Goal: Information Seeking & Learning: Find specific fact

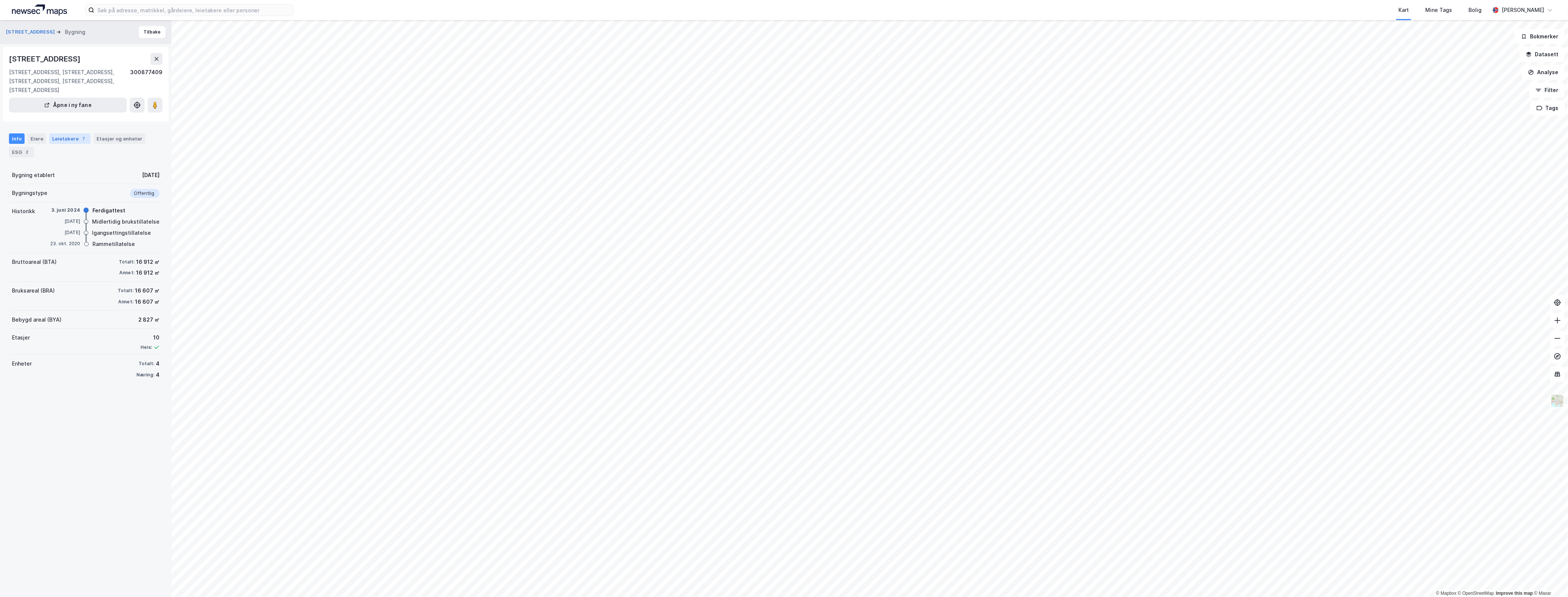
click at [80, 140] on div "7" at bounding box center [84, 139] width 7 height 7
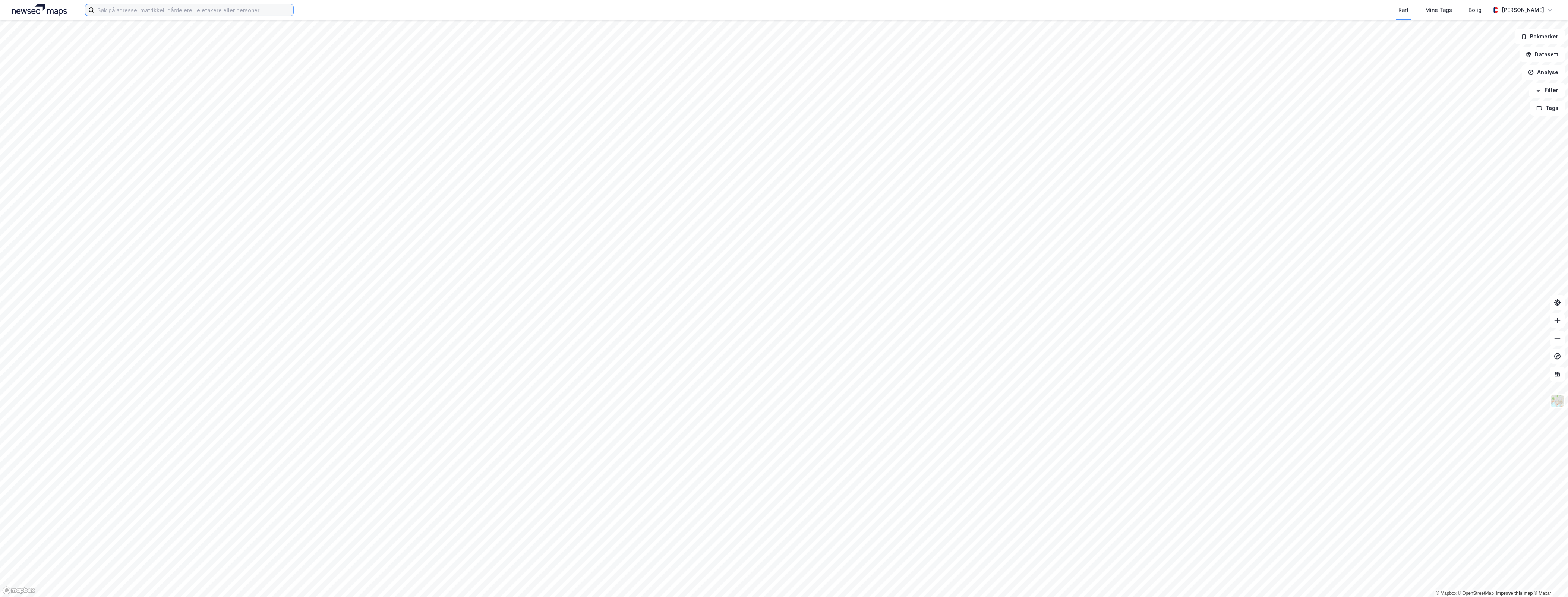
click at [219, 10] on input at bounding box center [194, 10] width 199 height 11
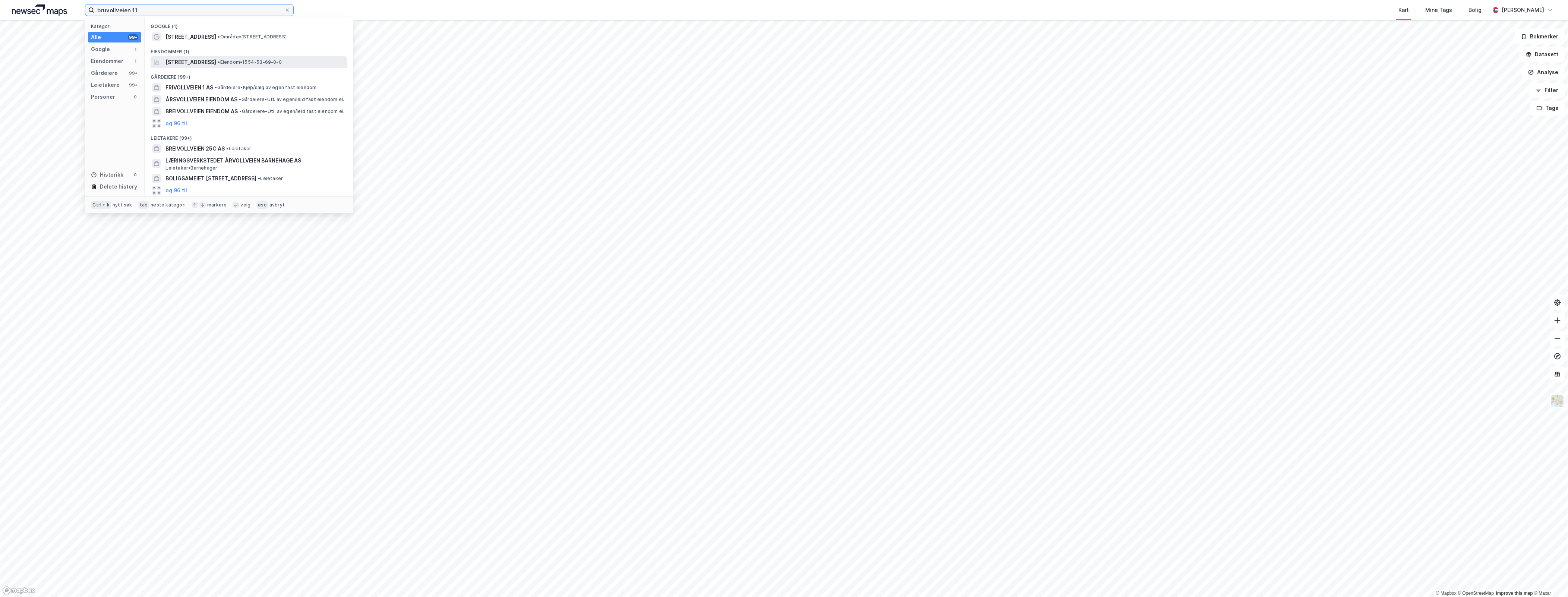
type input "bruvollveien 11"
click at [282, 61] on span "• Eiendom • 1554-53-69-0-0" at bounding box center [250, 62] width 64 height 6
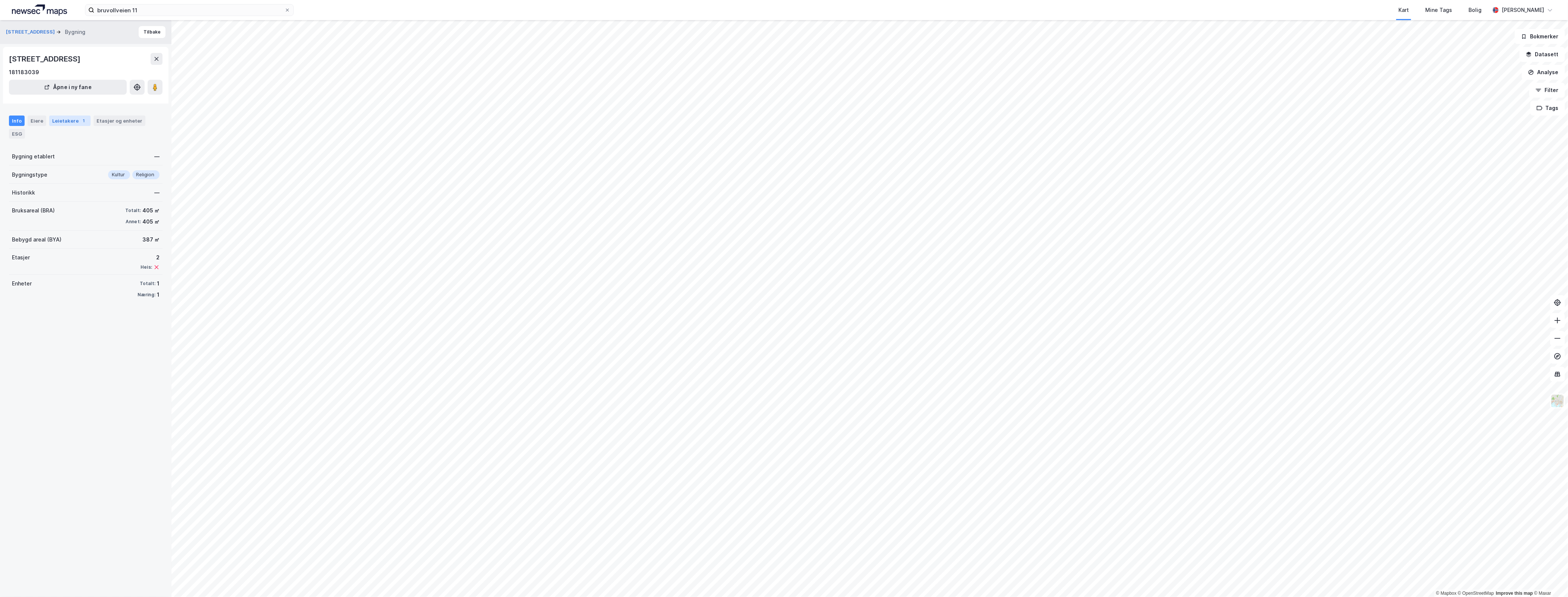
click at [74, 126] on div "Leietakere 1" at bounding box center [70, 120] width 41 height 10
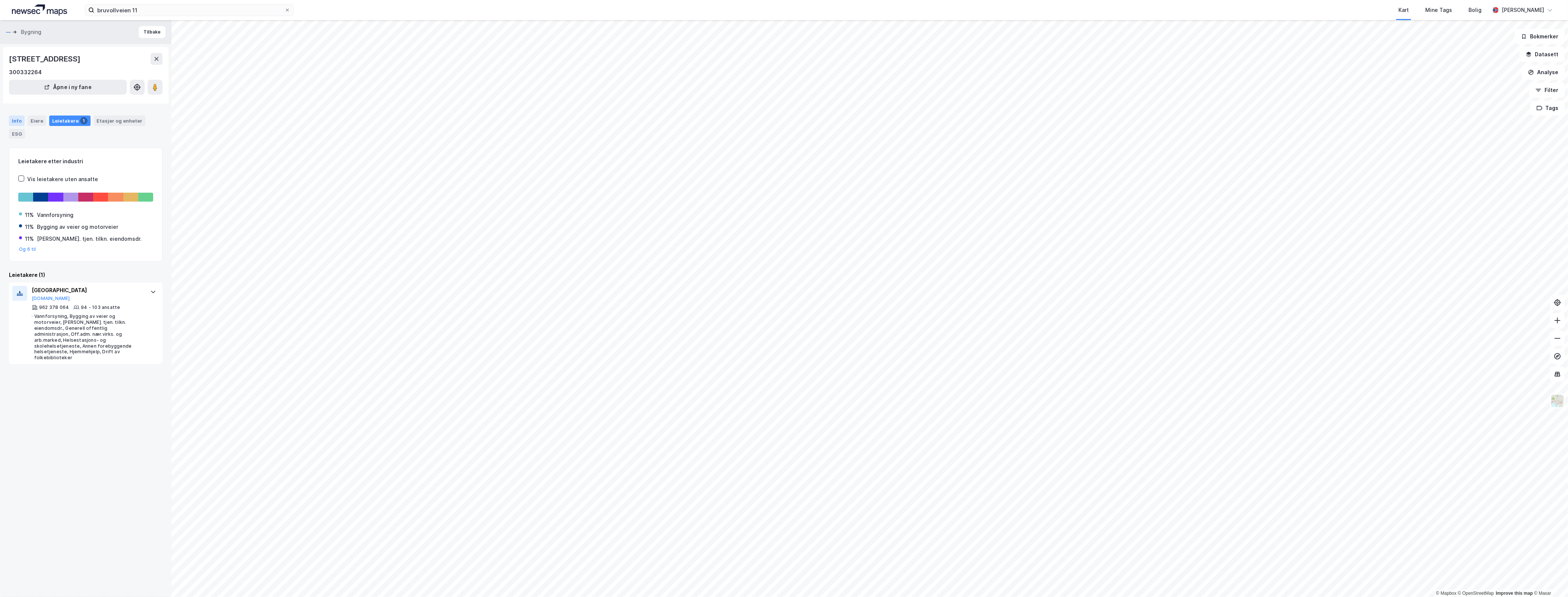
click at [19, 126] on div "Info" at bounding box center [17, 120] width 16 height 10
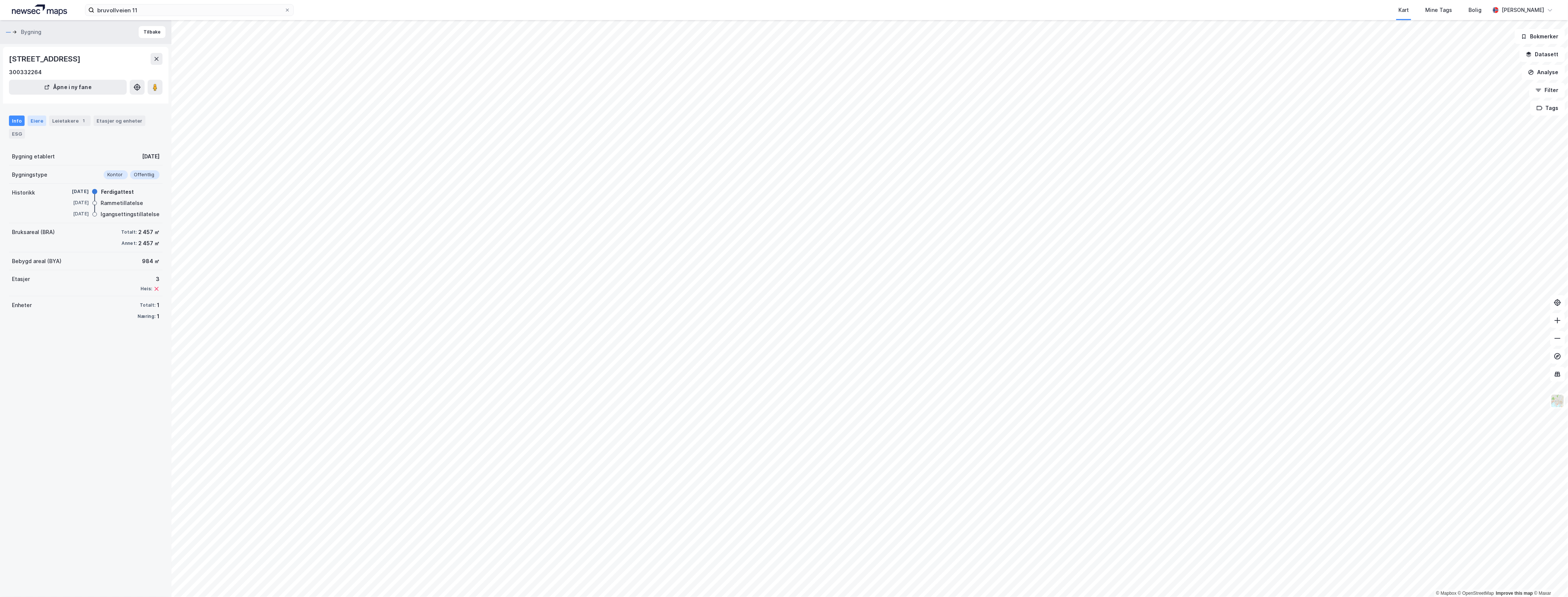
click at [35, 126] on div "Eiere" at bounding box center [37, 120] width 19 height 10
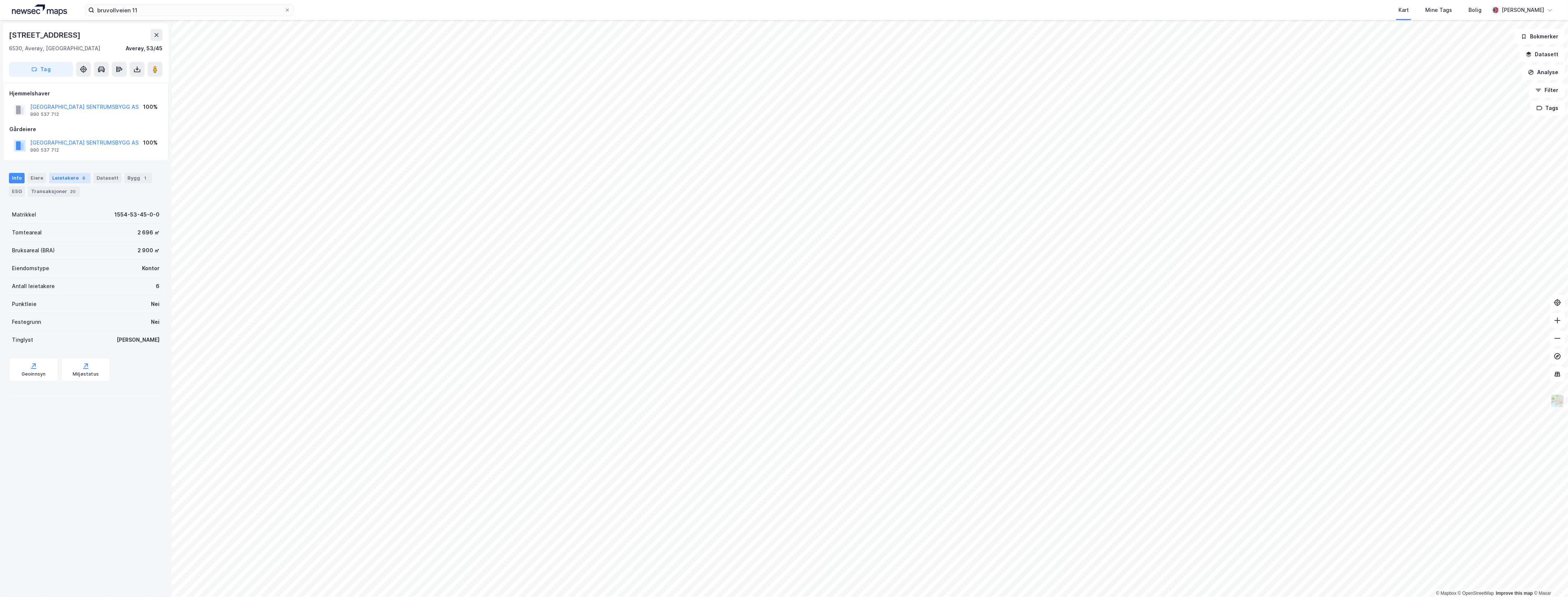
click at [51, 180] on div "Leietakere 6" at bounding box center [70, 178] width 41 height 10
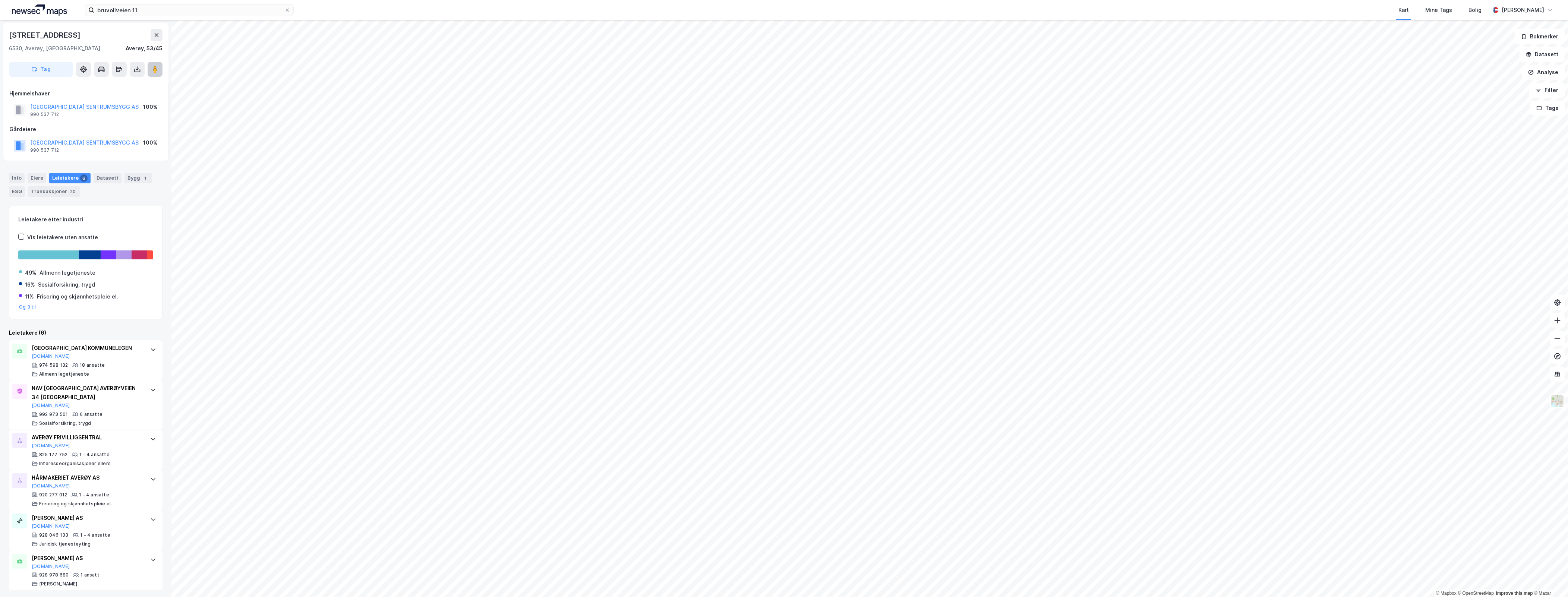
click at [159, 66] on button at bounding box center [155, 69] width 15 height 15
click at [129, 176] on div "Bygg 1" at bounding box center [138, 178] width 27 height 10
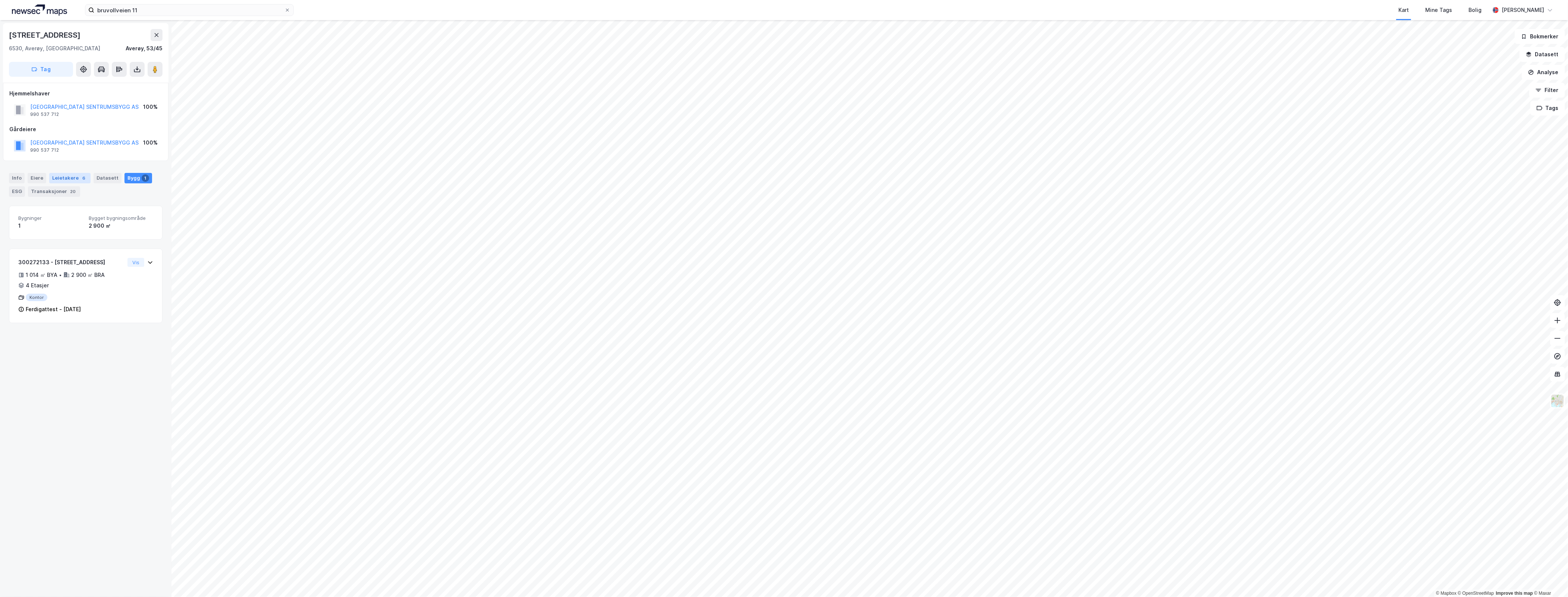
click at [74, 179] on div "Leietakere 6" at bounding box center [70, 178] width 41 height 10
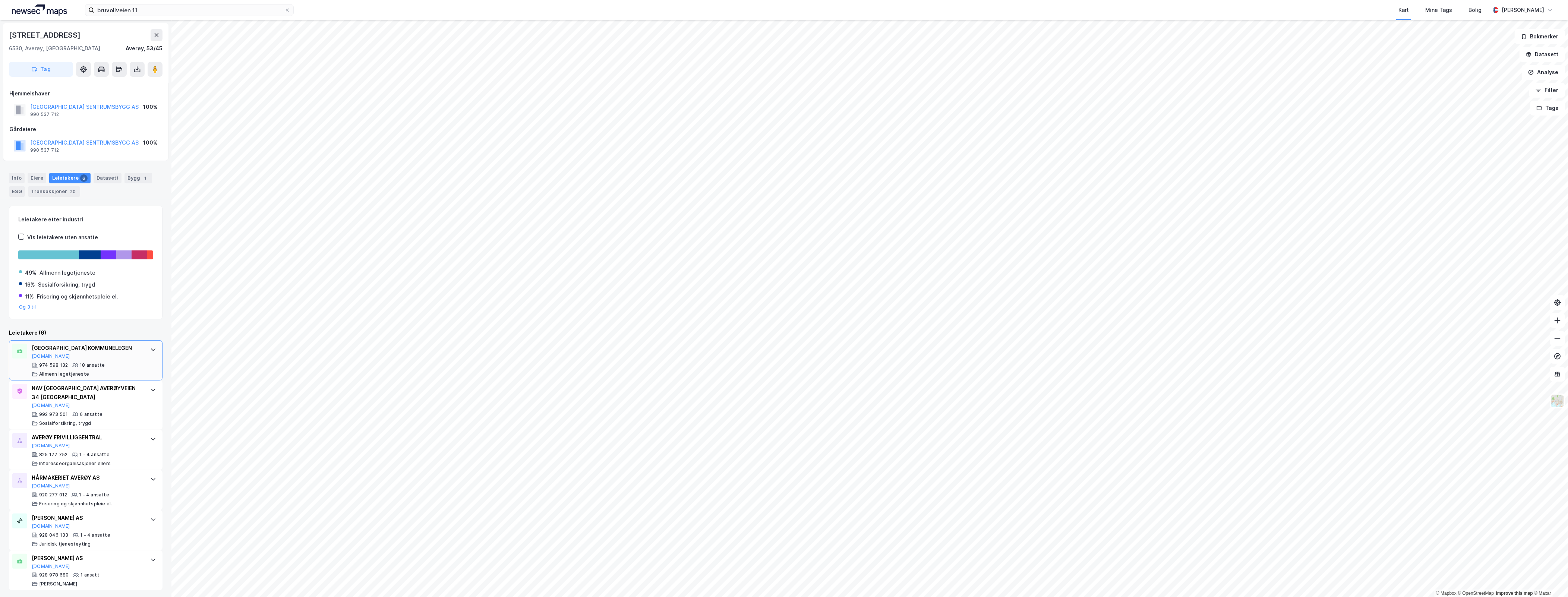
click at [143, 362] on div "[GEOGRAPHIC_DATA] KOMMUNELEGEN [DOMAIN_NAME] 974 598 132 18 ansatte Allmenn leg…" at bounding box center [86, 360] width 153 height 40
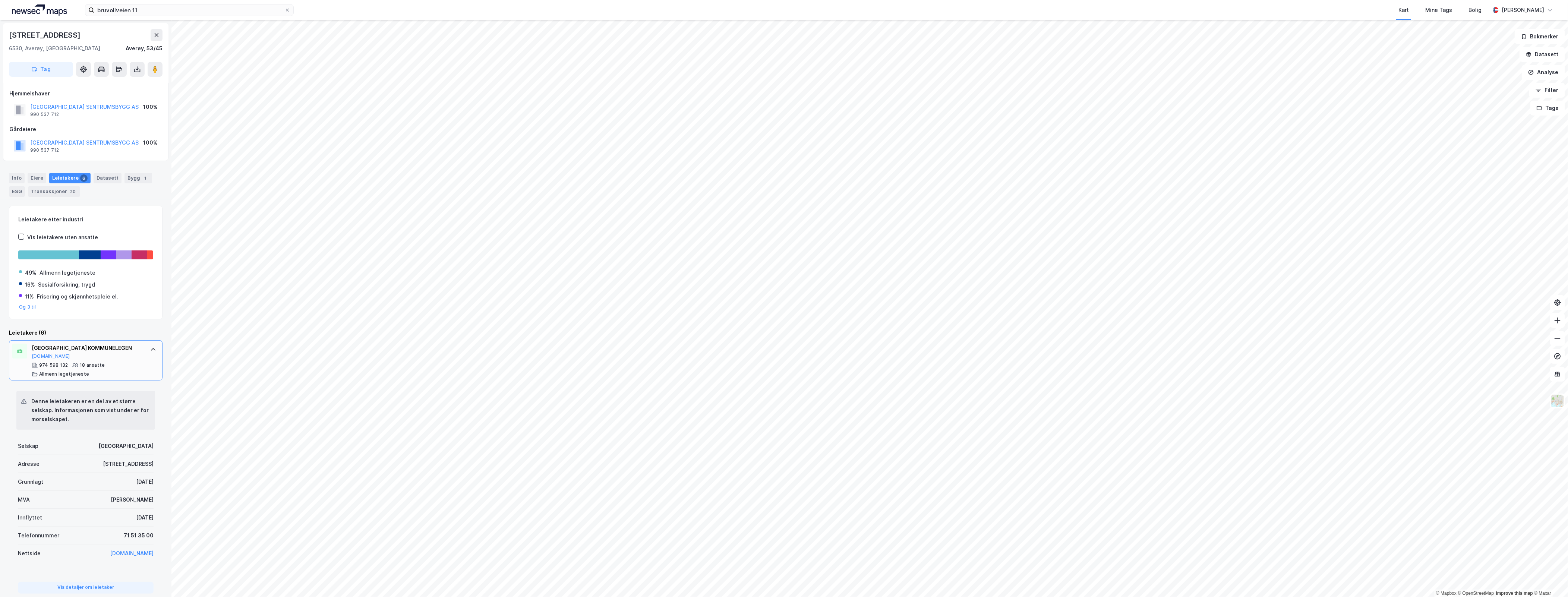
scroll to position [234, 0]
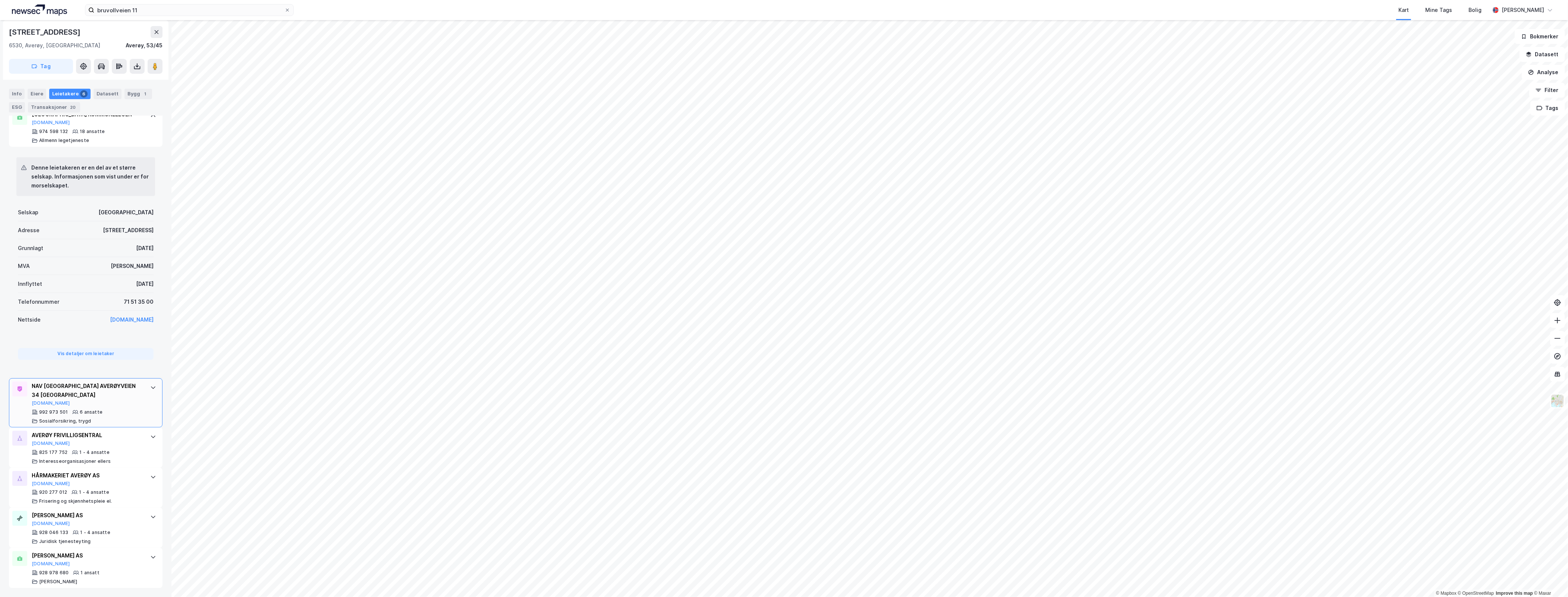
click at [121, 405] on div "NAV [GEOGRAPHIC_DATA] AVERØYVEIEN 34 AVERØY [DOMAIN_NAME]" at bounding box center [87, 394] width 111 height 24
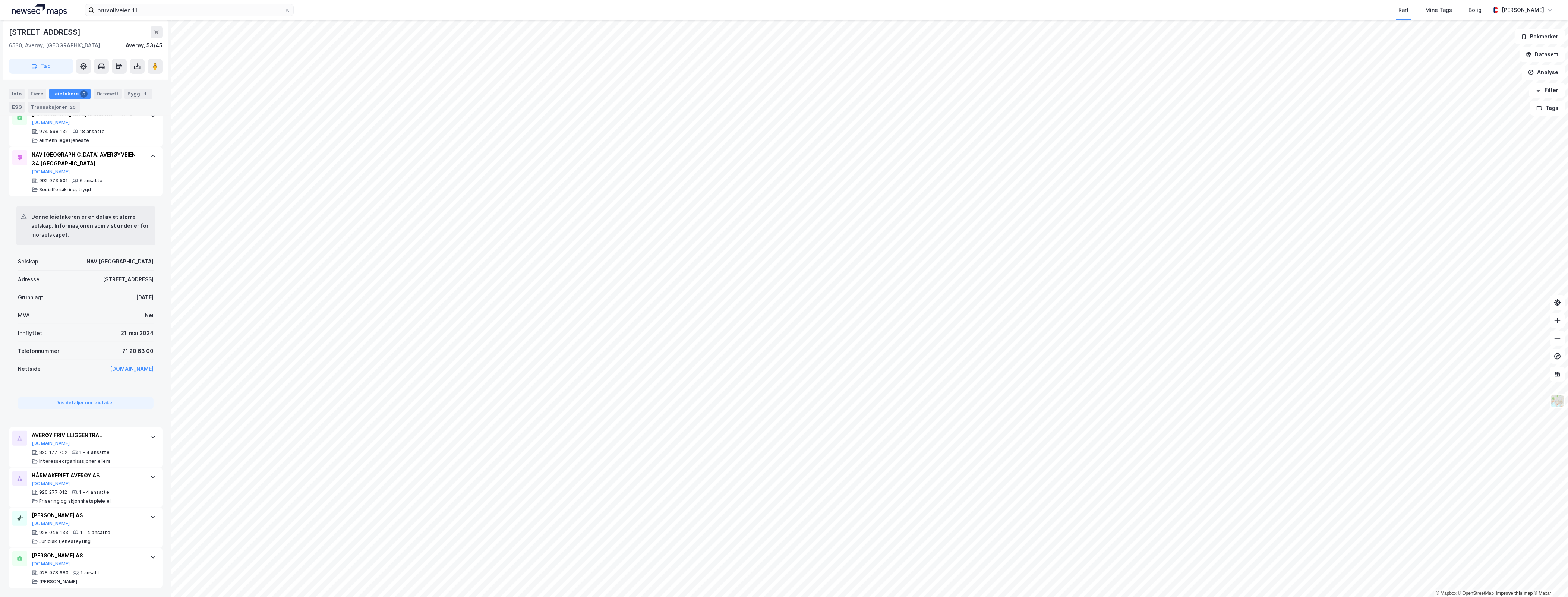
scroll to position [0, 0]
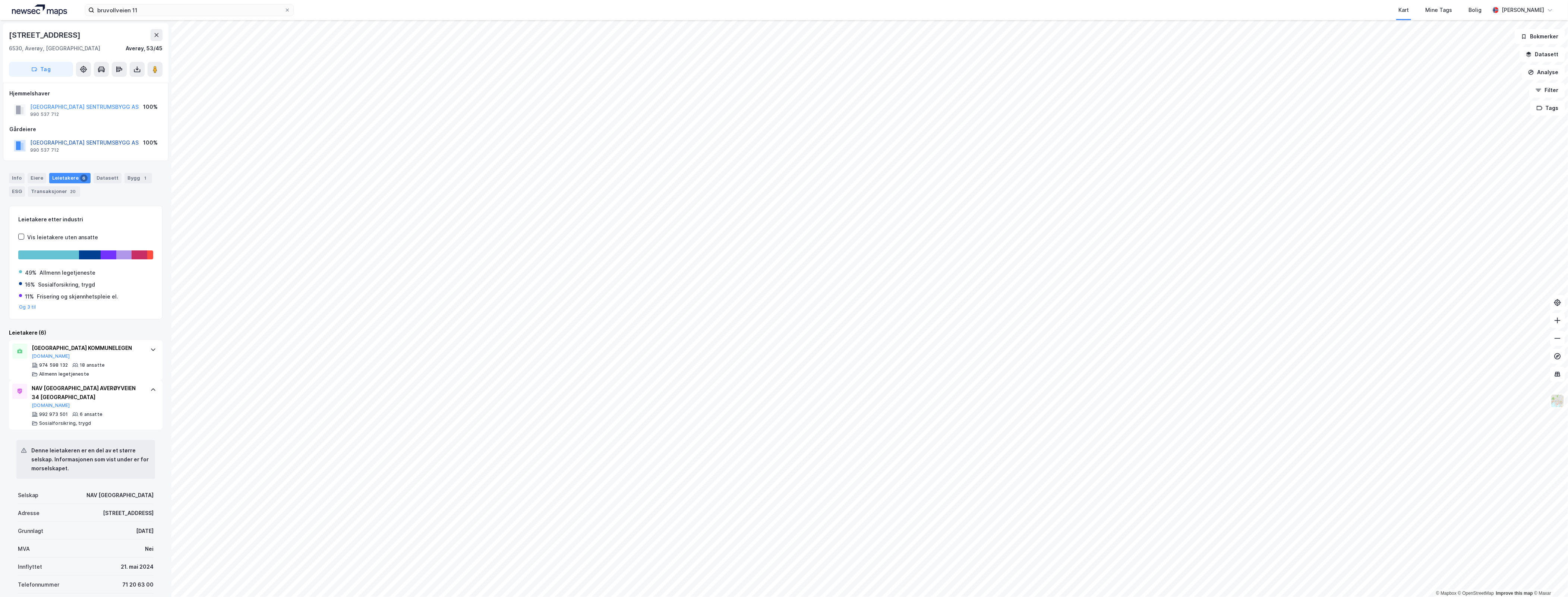
drag, startPoint x: 83, startPoint y: 142, endPoint x: 51, endPoint y: 142, distance: 32.0
click at [0, 0] on button "[GEOGRAPHIC_DATA] SENTRUMSBYGG AS" at bounding box center [0, 0] width 0 height 0
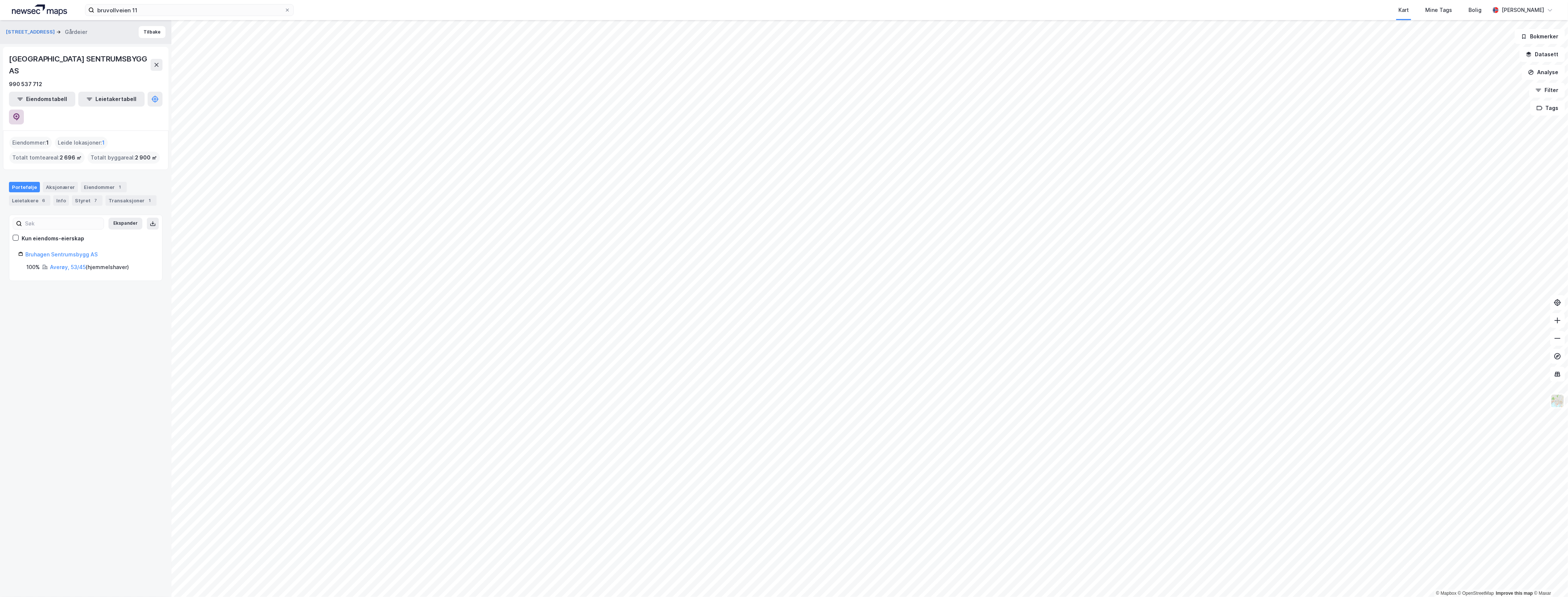
click at [24, 110] on button at bounding box center [16, 117] width 15 height 15
click at [26, 30] on button "[STREET_ADDRESS]" at bounding box center [31, 32] width 51 height 7
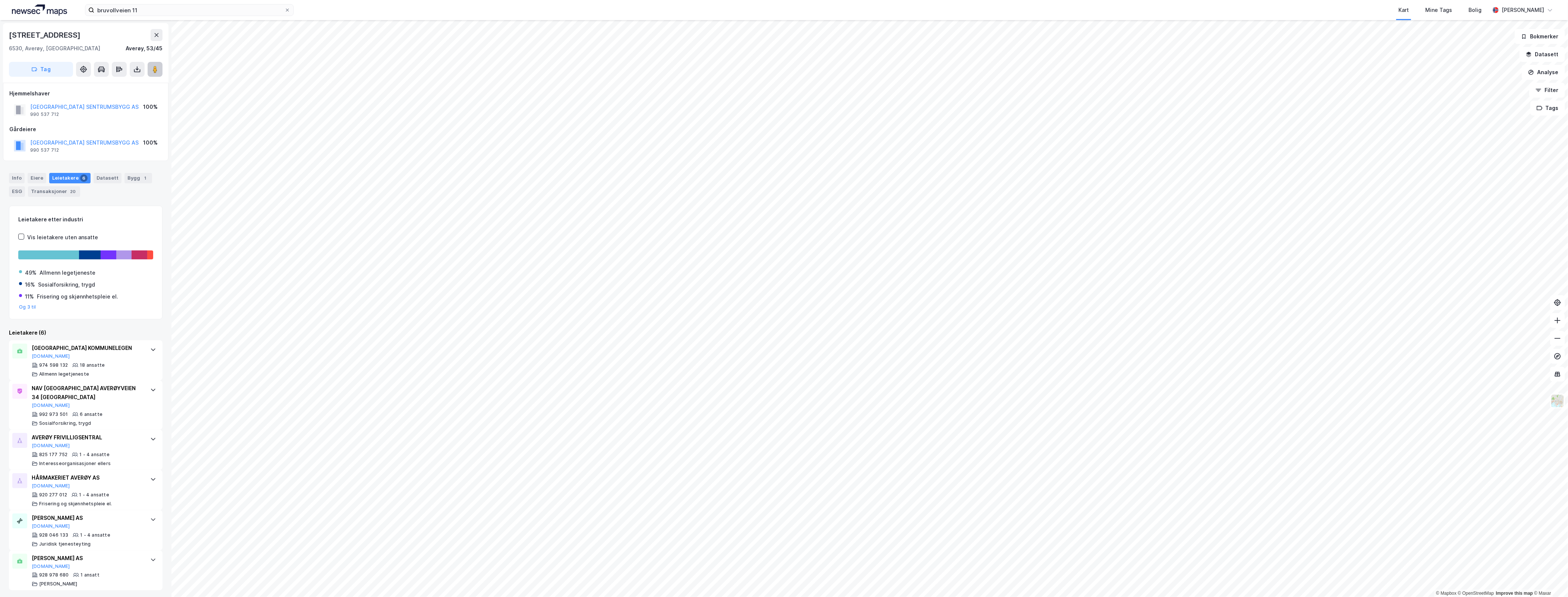
click at [159, 68] on button at bounding box center [155, 69] width 15 height 15
click at [150, 347] on icon at bounding box center [153, 347] width 6 height 6
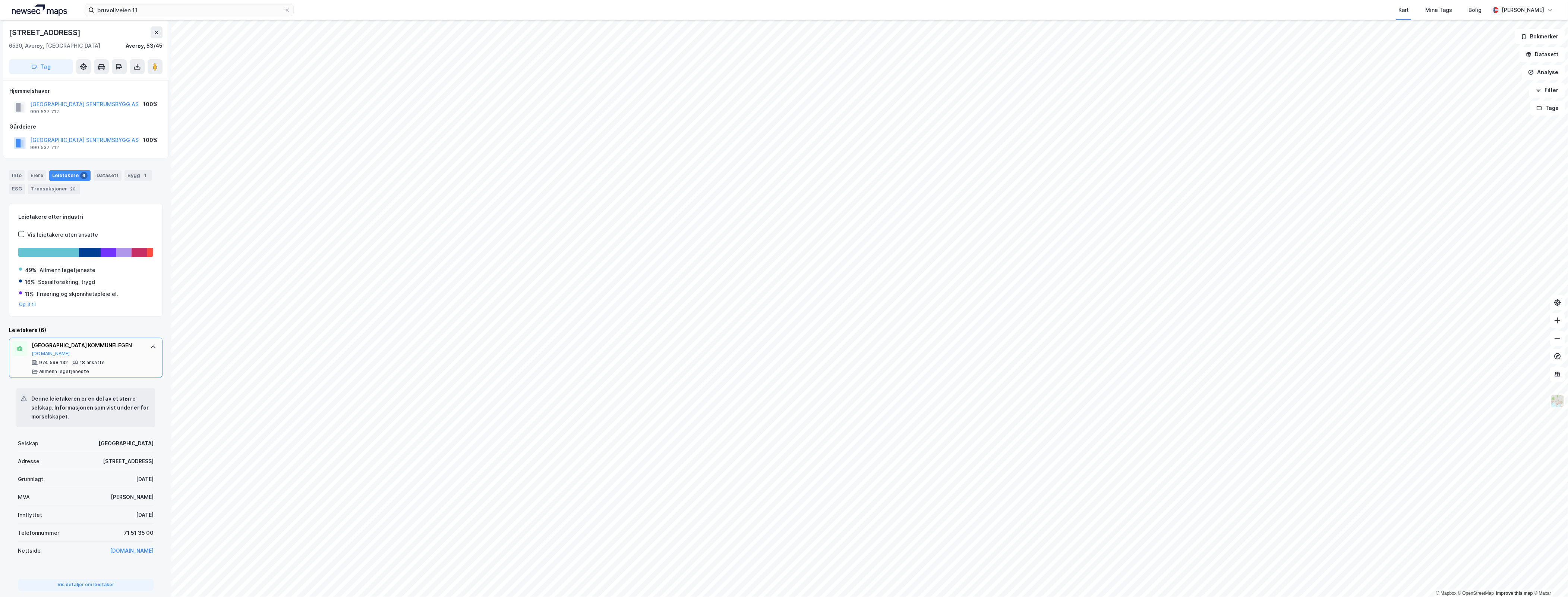
click at [150, 349] on icon at bounding box center [153, 347] width 6 height 6
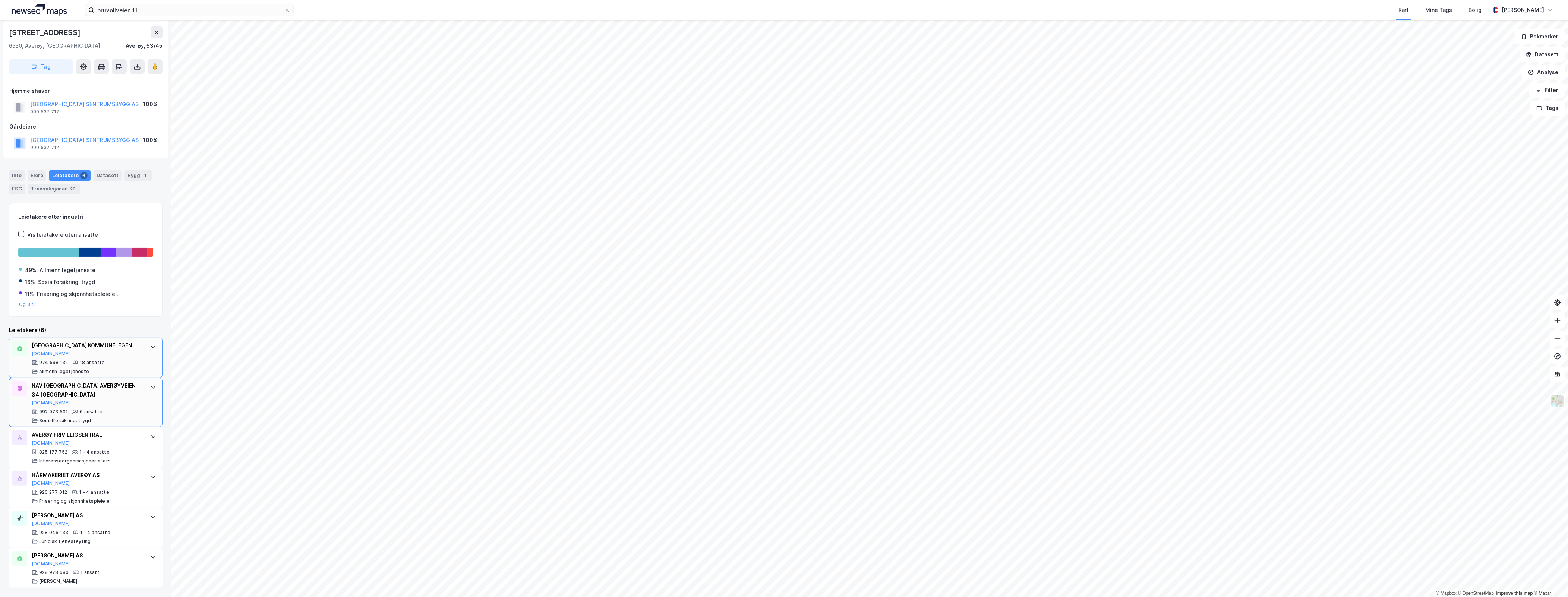
click at [127, 389] on div "NAV [GEOGRAPHIC_DATA] AVERØYVEIEN 34 [GEOGRAPHIC_DATA]" at bounding box center [87, 389] width 111 height 18
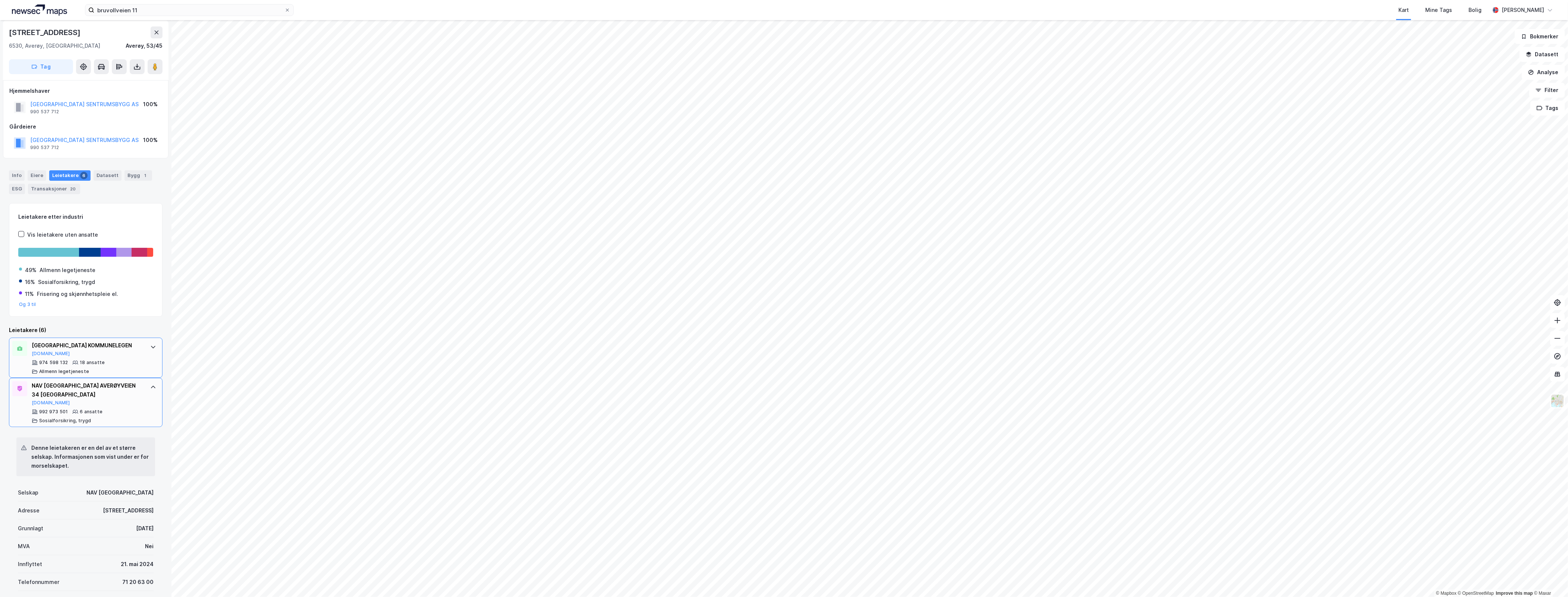
click at [150, 388] on div at bounding box center [153, 387] width 12 height 12
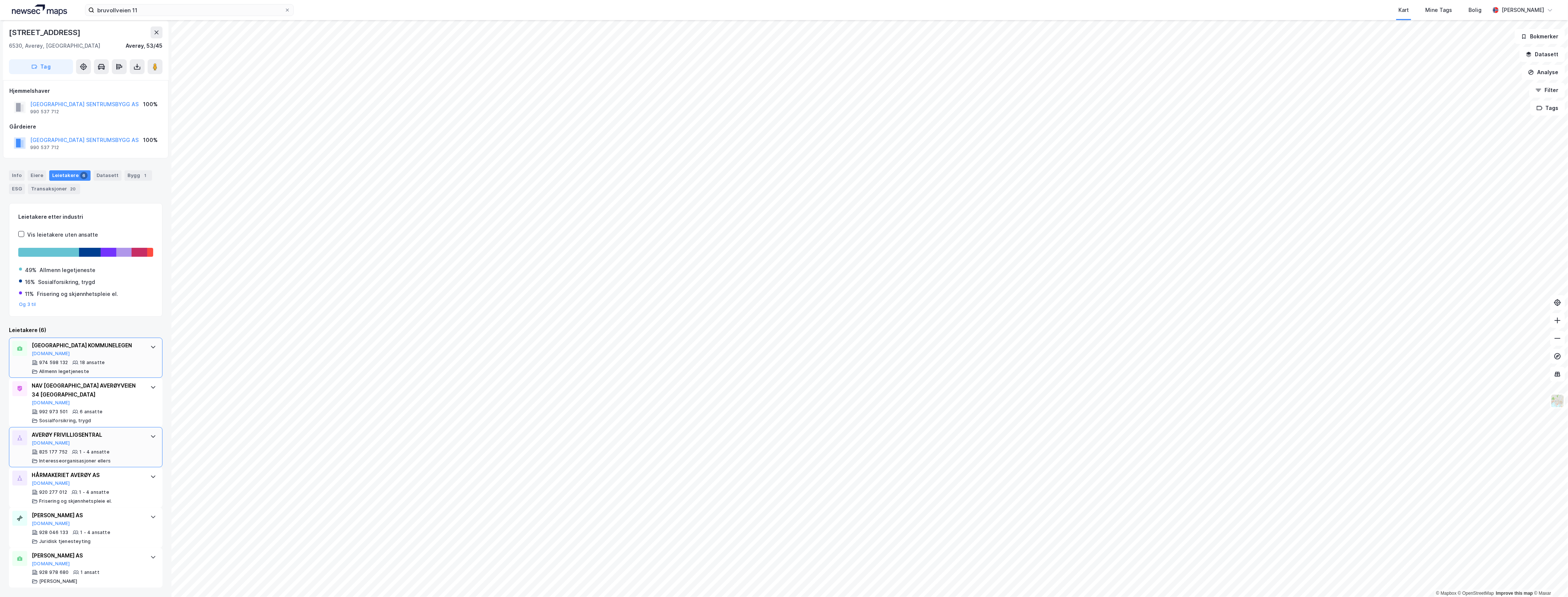
click at [150, 436] on icon at bounding box center [153, 436] width 6 height 6
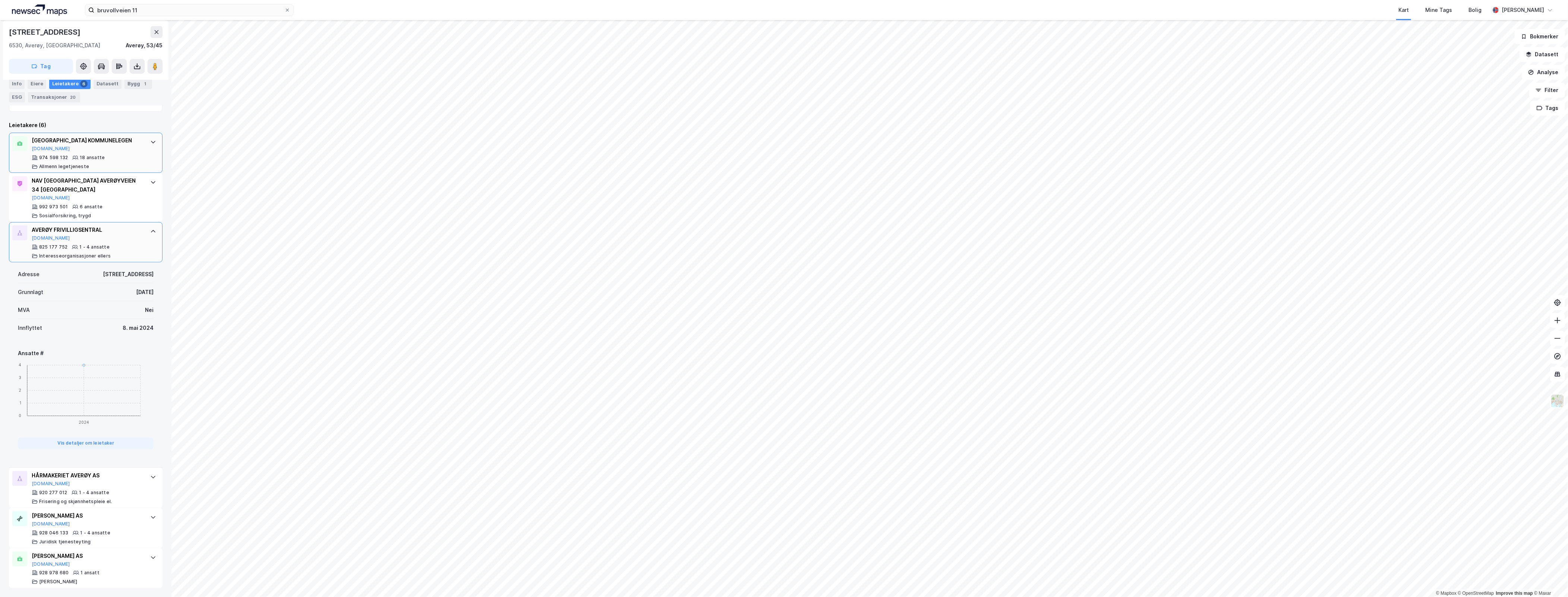
click at [150, 232] on icon at bounding box center [153, 231] width 6 height 6
